Goal: Information Seeking & Learning: Find specific fact

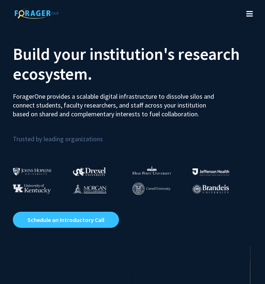
click at [252, 17] on icon "Toggle navigation" at bounding box center [250, 13] width 7 height 7
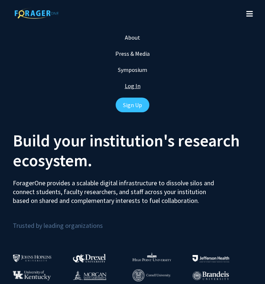
click at [134, 85] on link "Log In" at bounding box center [133, 85] width 16 height 7
select select
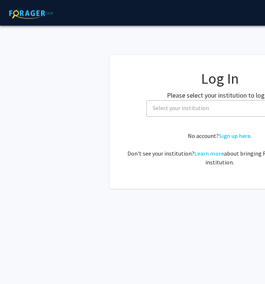
click at [169, 109] on span "Select your institution" at bounding box center [181, 107] width 56 height 7
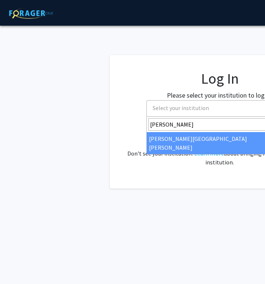
type input "johns"
select select "1"
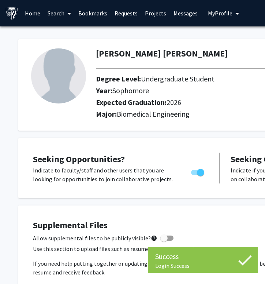
click at [49, 14] on link "Search" at bounding box center [59, 13] width 31 height 26
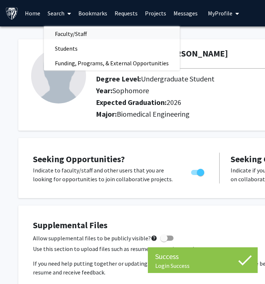
click at [83, 33] on span "Faculty/Staff" at bounding box center [71, 33] width 54 height 15
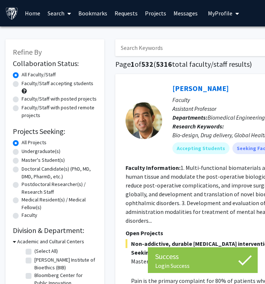
click at [161, 49] on input "Search Keywords" at bounding box center [259, 47] width 288 height 17
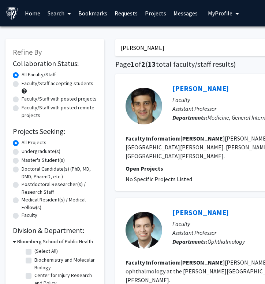
type input "[PERSON_NAME]"
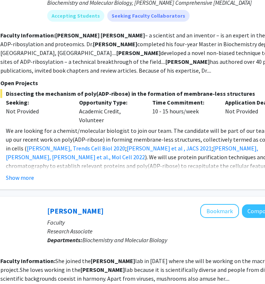
scroll to position [123, 123]
